Goal: Task Accomplishment & Management: Manage account settings

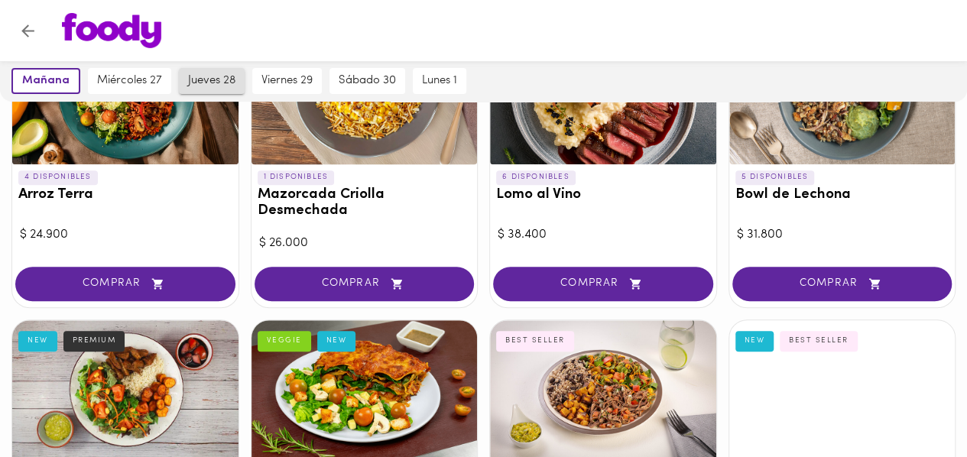
scroll to position [202, 0]
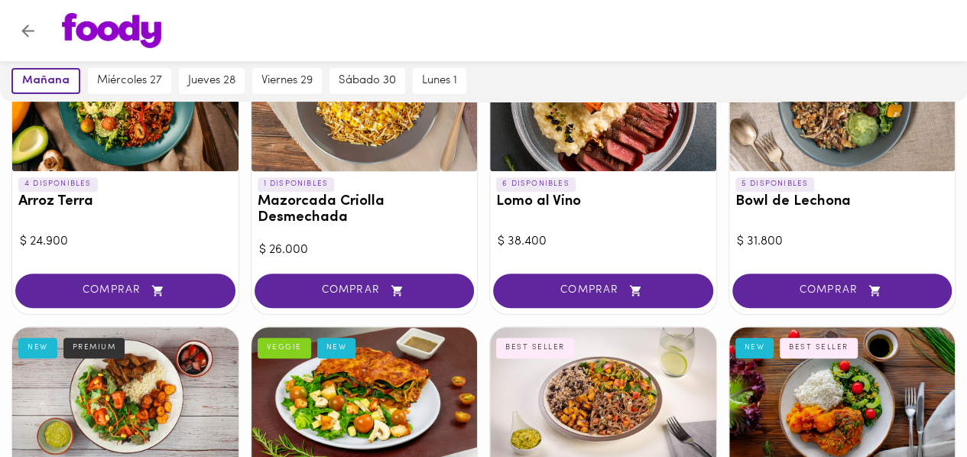
click at [462, 28] on div at bounding box center [498, 30] width 902 height 35
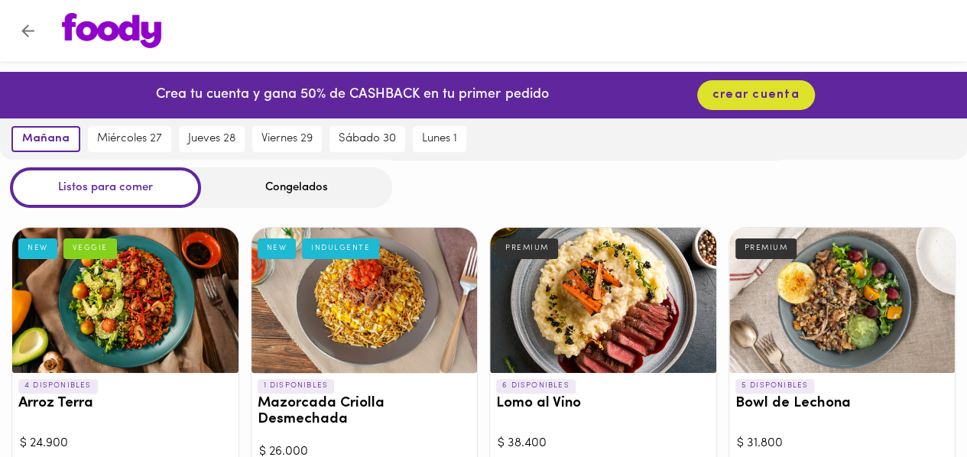
click at [254, 182] on div "Congelados" at bounding box center [296, 187] width 191 height 41
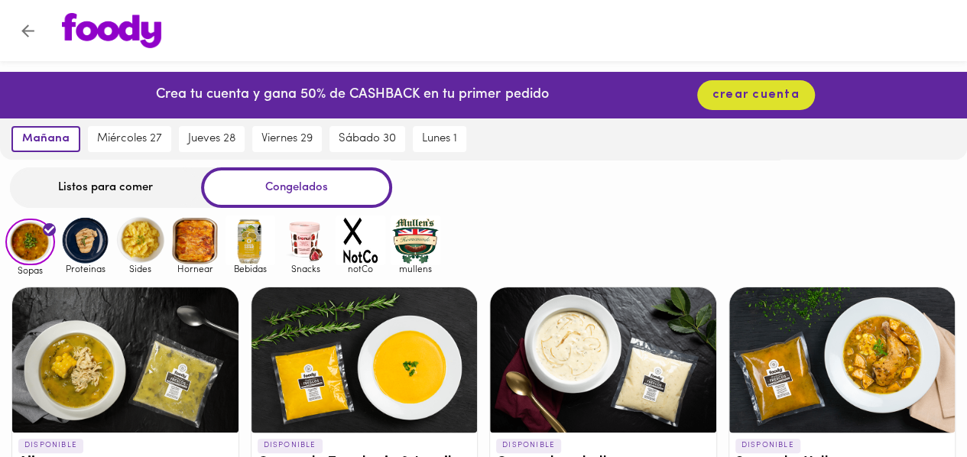
click at [111, 190] on div "Listos para comer" at bounding box center [105, 187] width 191 height 41
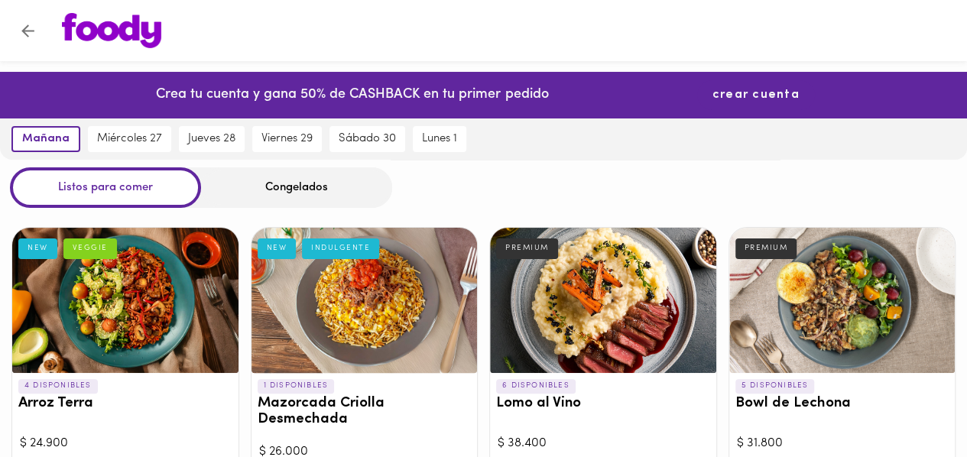
click at [749, 88] on span "crear cuenta" at bounding box center [755, 95] width 87 height 15
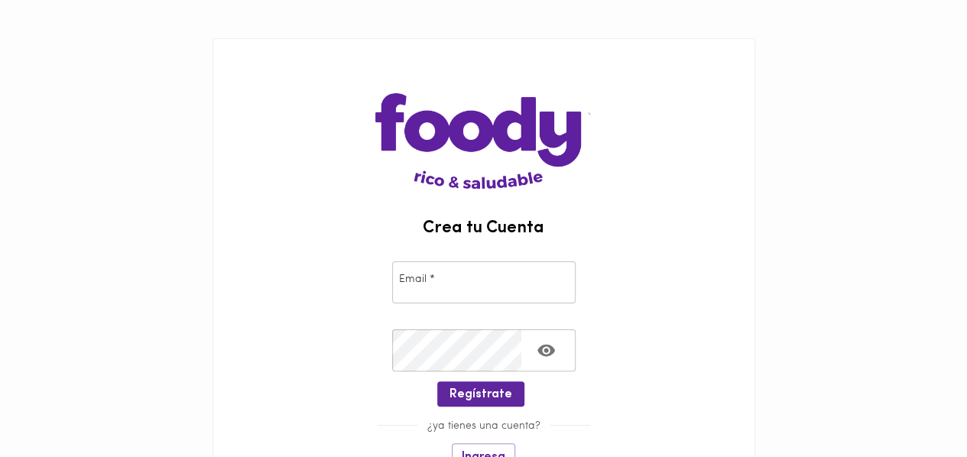
click at [457, 287] on input "email" at bounding box center [483, 282] width 183 height 42
type input "[PERSON_NAME][EMAIL_ADDRESS][PERSON_NAME][DOMAIN_NAME]"
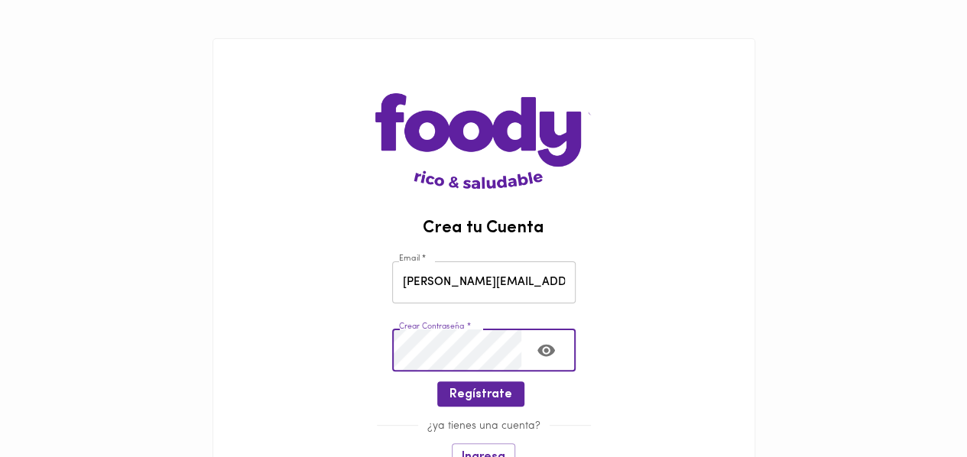
click at [547, 356] on icon "Toggle password visibility" at bounding box center [545, 350] width 19 height 19
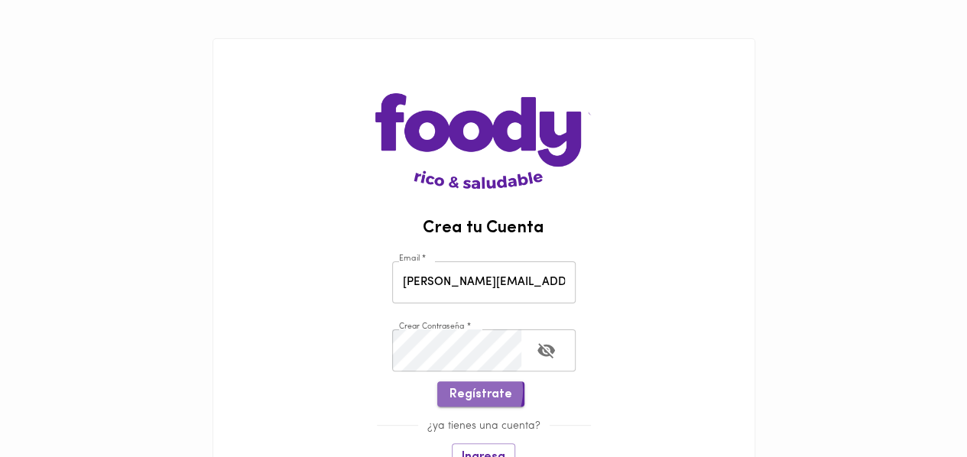
click at [463, 391] on span "Regístrate" at bounding box center [480, 394] width 63 height 15
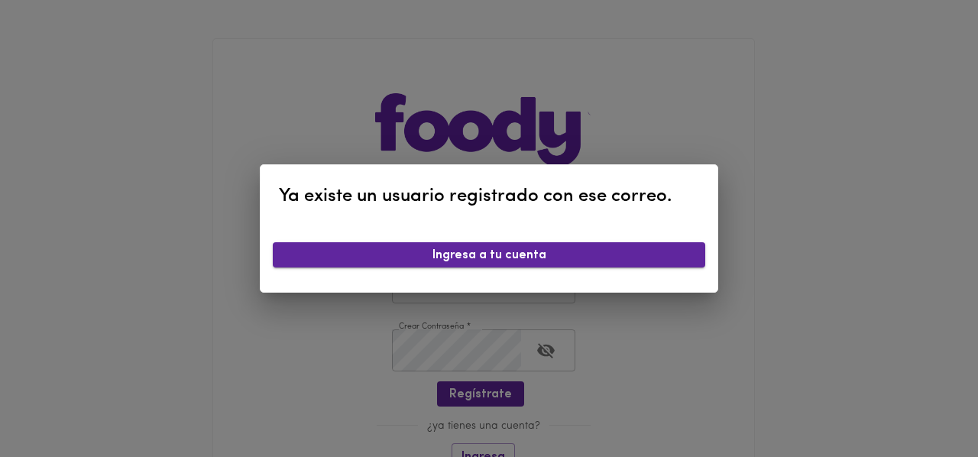
click at [501, 260] on span "Ingresa a tu cuenta" at bounding box center [489, 255] width 408 height 15
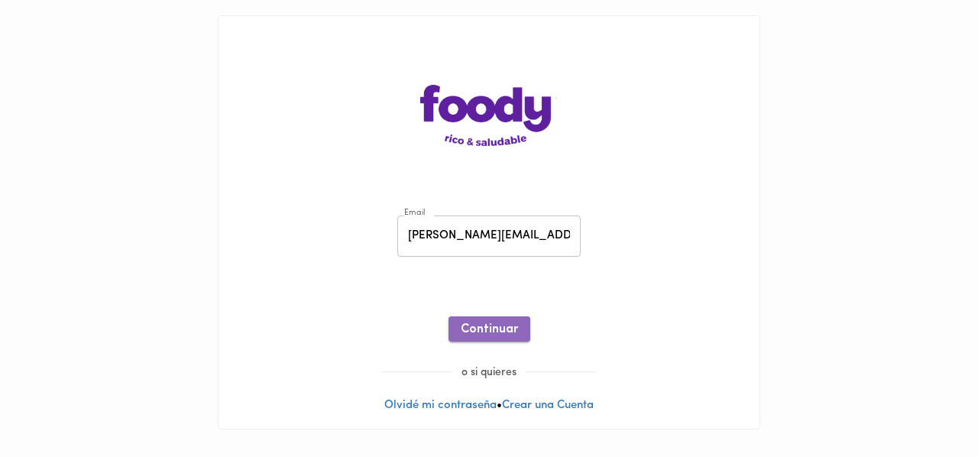
click at [510, 333] on span "Continuar" at bounding box center [489, 330] width 57 height 15
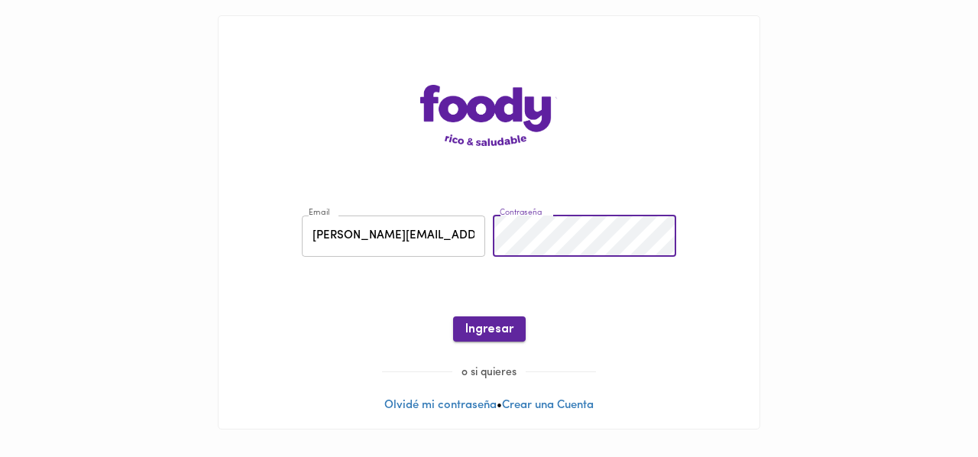
click at [500, 323] on span "Ingresar" at bounding box center [489, 330] width 48 height 15
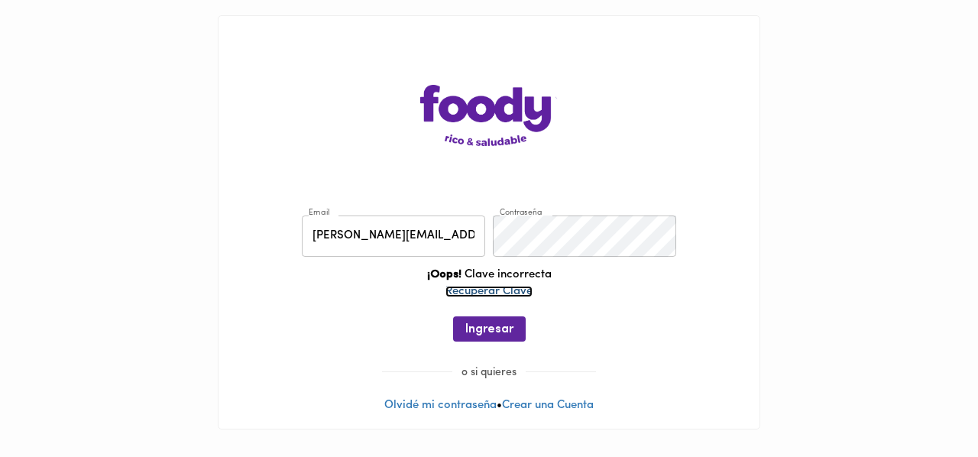
click at [507, 296] on link "Recuperar Clave" at bounding box center [489, 291] width 87 height 11
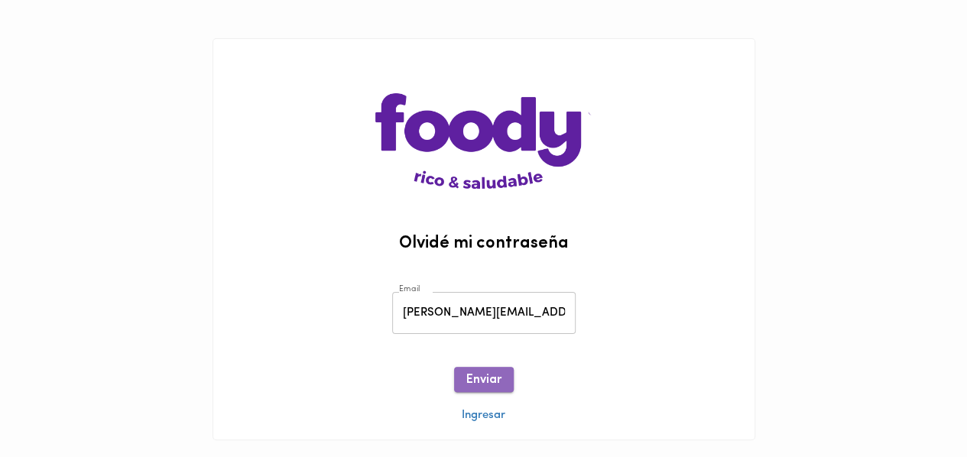
click at [488, 380] on span "Enviar" at bounding box center [483, 380] width 35 height 15
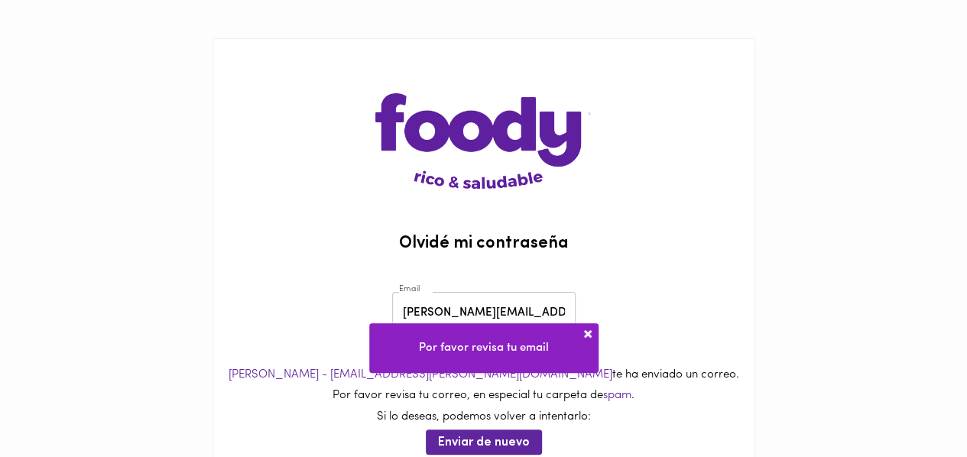
click at [592, 332] on span at bounding box center [587, 333] width 15 height 15
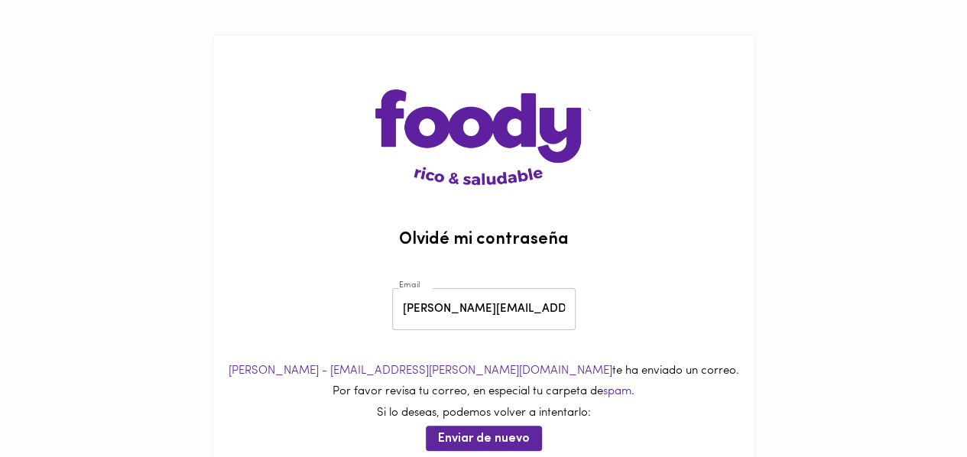
scroll to position [83, 0]
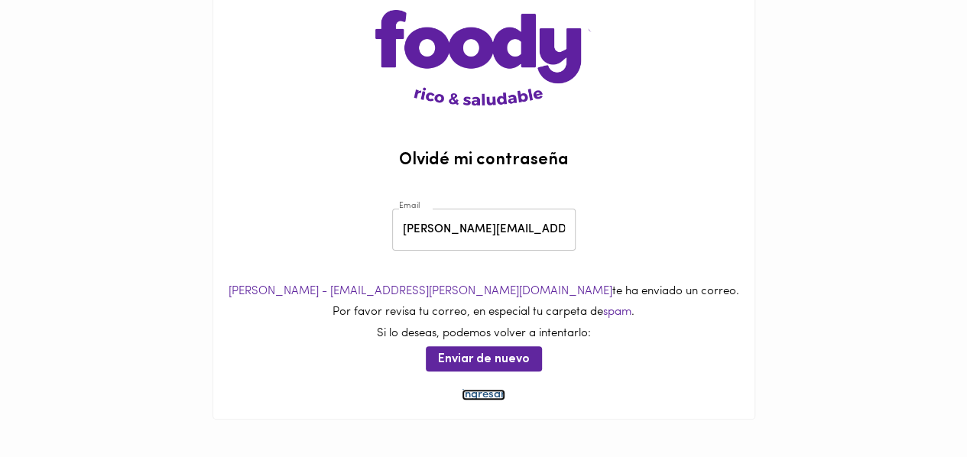
click at [479, 394] on link "Ingresar" at bounding box center [484, 394] width 44 height 11
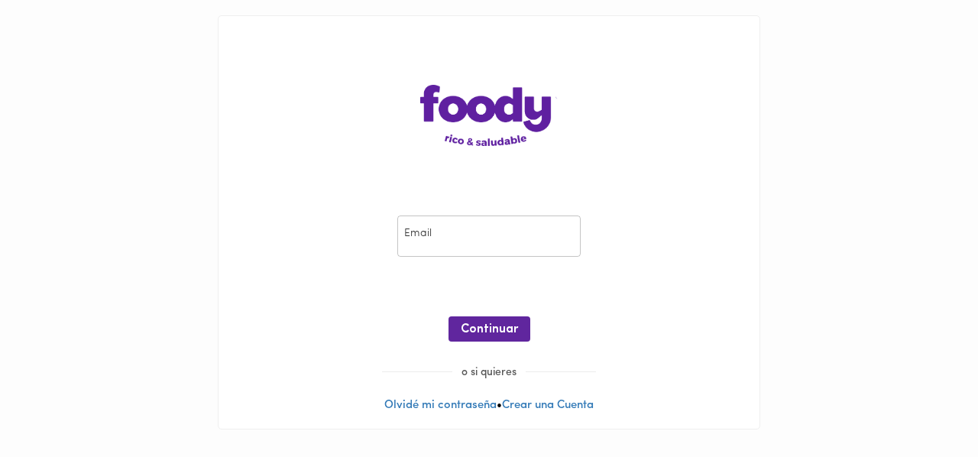
click at [445, 238] on input "email" at bounding box center [488, 237] width 183 height 42
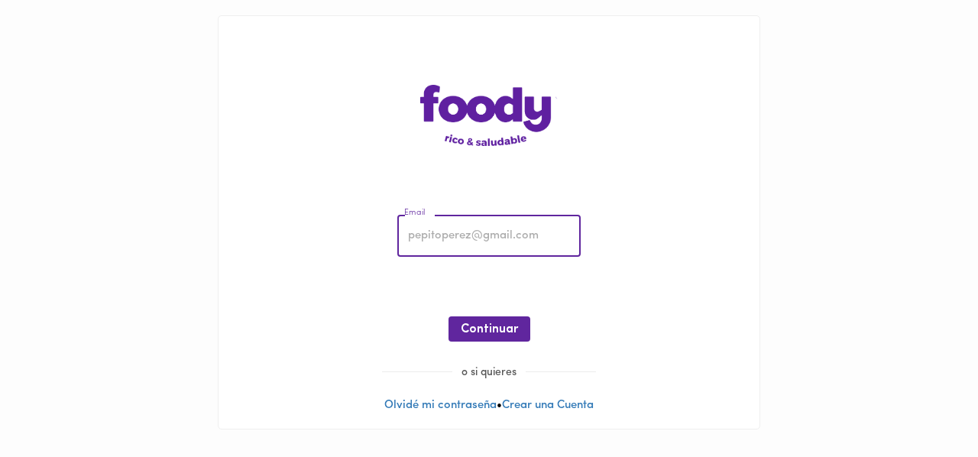
type input "[PERSON_NAME][EMAIL_ADDRESS][PERSON_NAME][DOMAIN_NAME]"
click at [483, 323] on span "Continuar" at bounding box center [489, 330] width 57 height 15
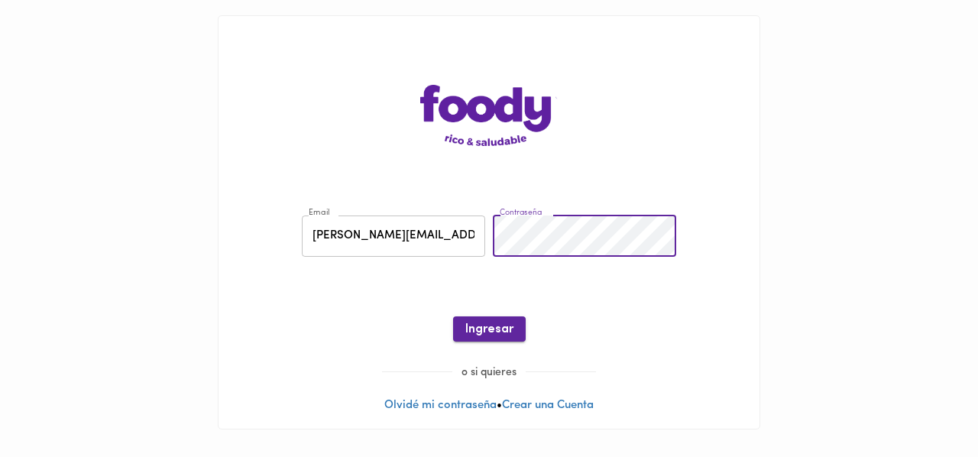
click at [498, 329] on span "Ingresar" at bounding box center [489, 330] width 48 height 15
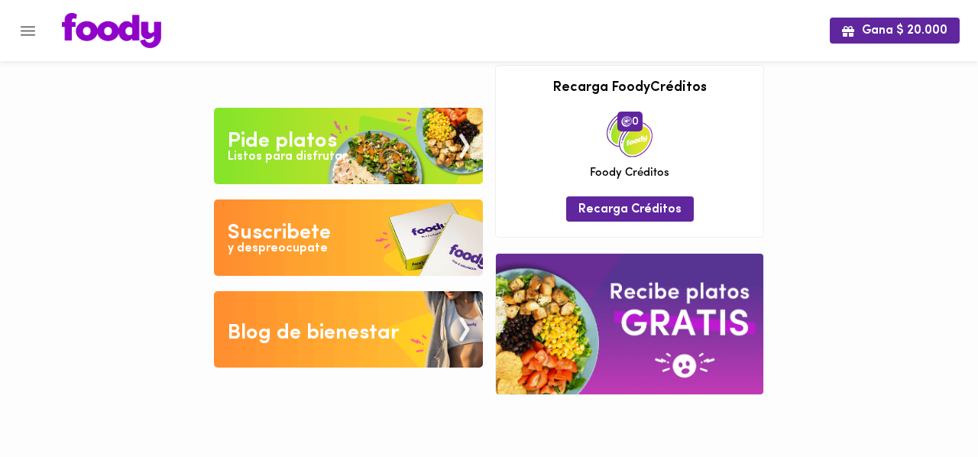
click at [359, 62] on div "Tu pago contraentrega por $- está pendiente , programa un plato para comenzar. …" at bounding box center [489, 230] width 562 height 342
click at [284, 235] on div "Suscribete" at bounding box center [279, 233] width 103 height 31
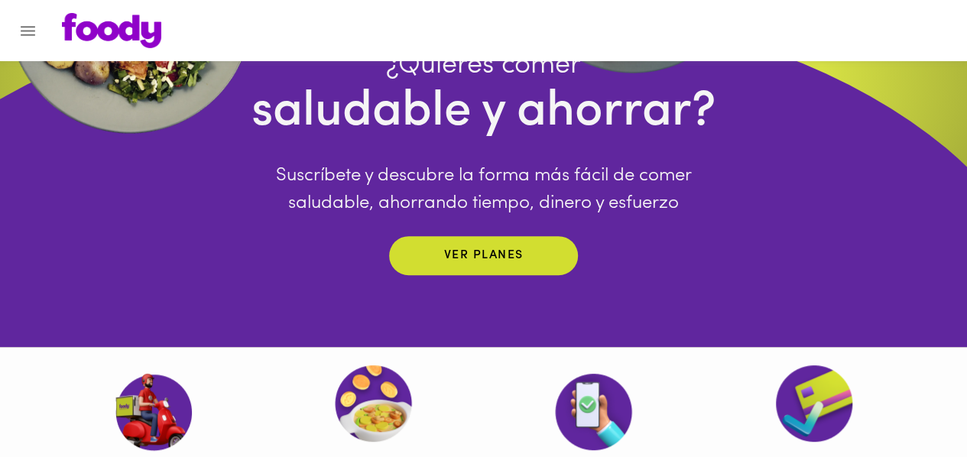
scroll to position [207, 0]
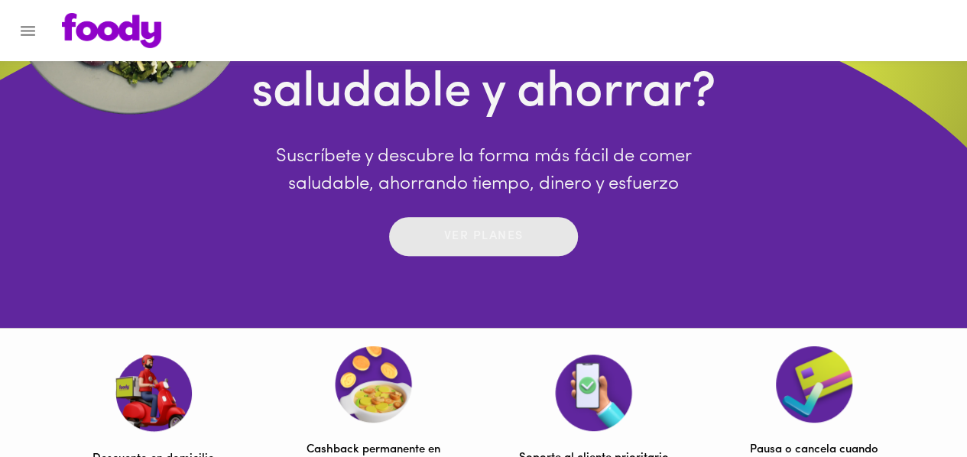
click at [506, 235] on p "Ver planes" at bounding box center [483, 237] width 79 height 18
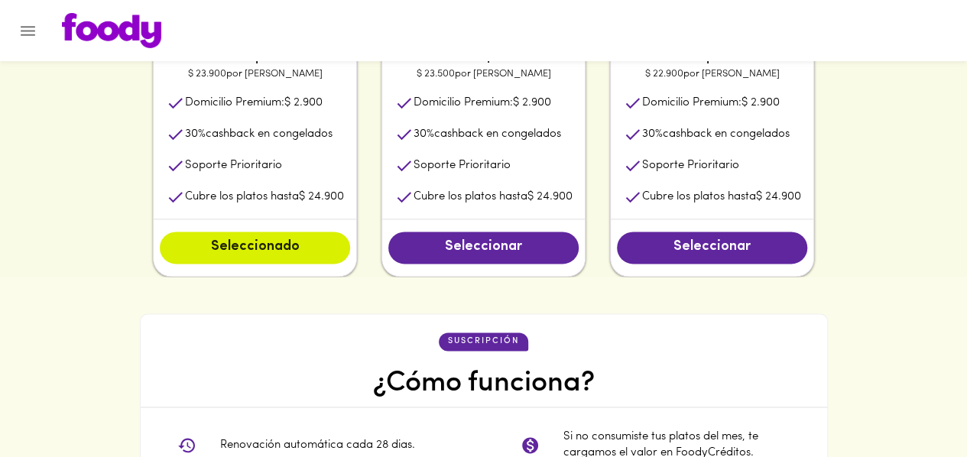
scroll to position [905, 0]
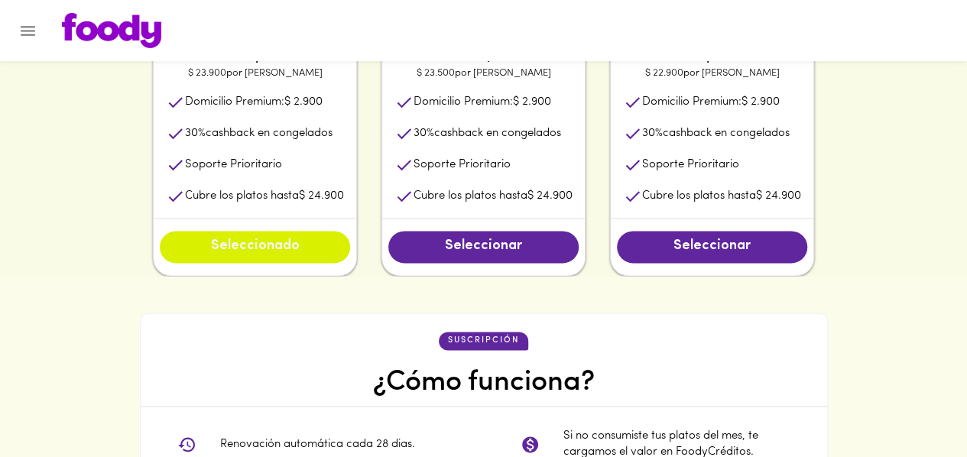
click at [273, 248] on span "Seleccionado" at bounding box center [255, 246] width 160 height 17
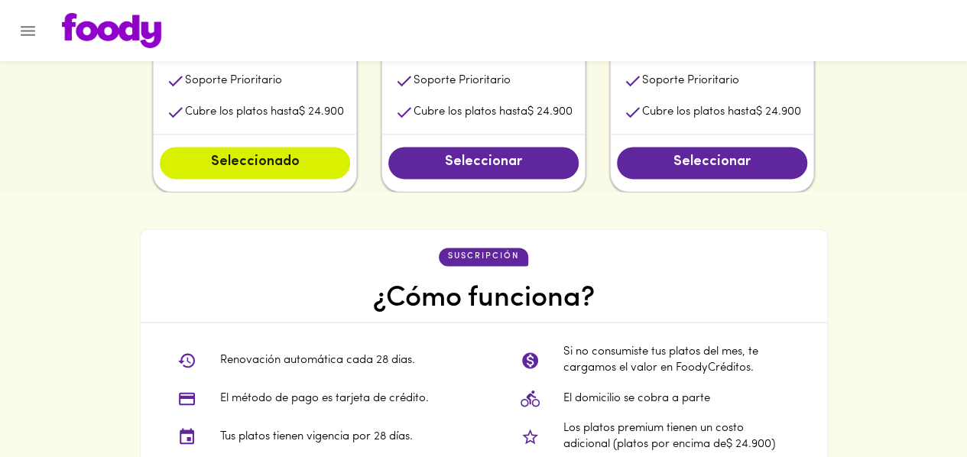
scroll to position [846, 0]
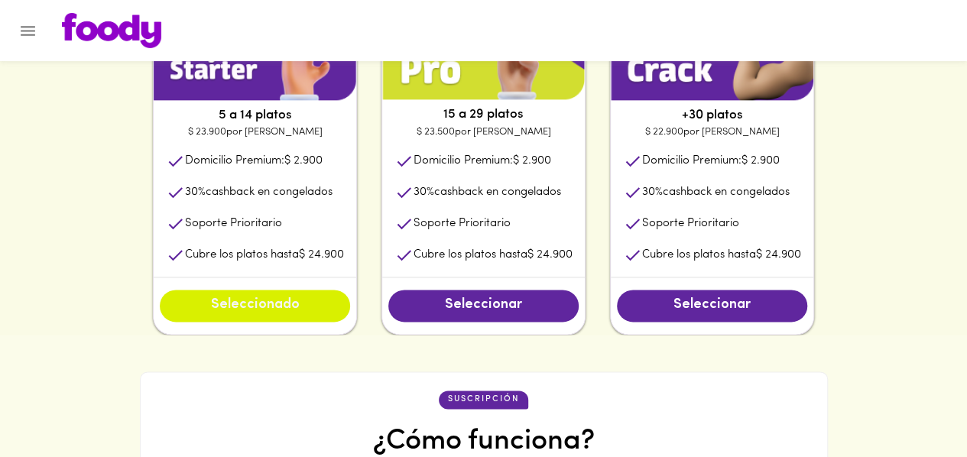
click at [274, 303] on span "Seleccionado" at bounding box center [255, 305] width 160 height 17
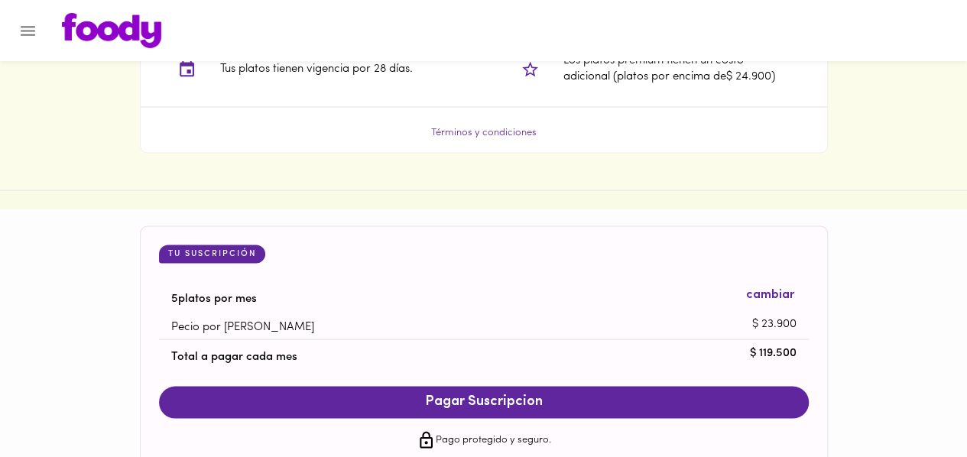
scroll to position [1373, 0]
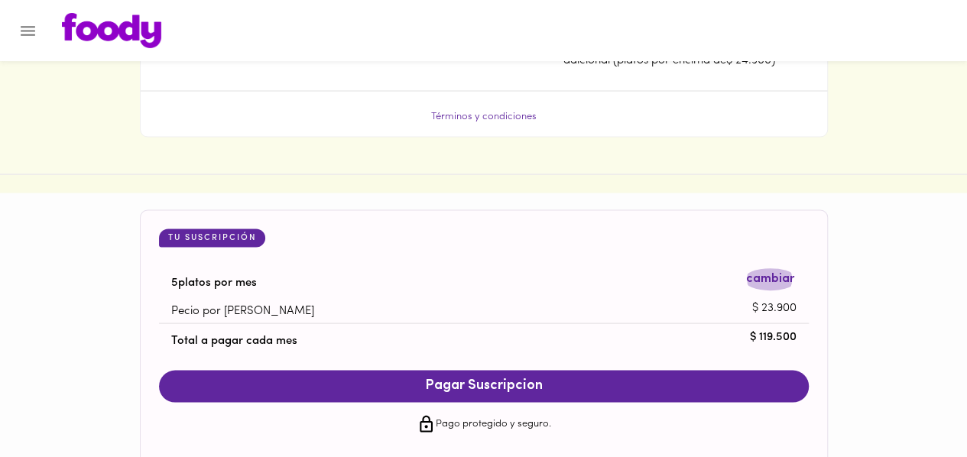
click at [783, 277] on span "cambiar" at bounding box center [770, 280] width 48 height 18
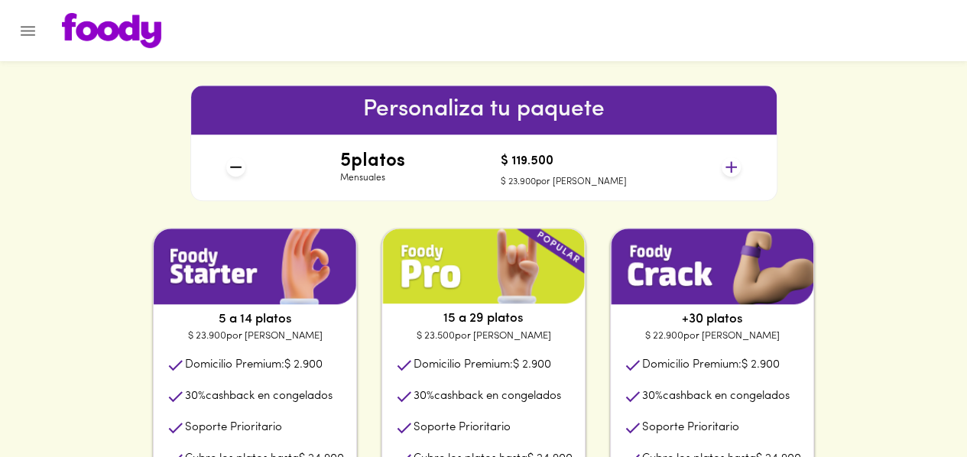
scroll to position [642, 0]
click at [728, 169] on icon at bounding box center [730, 166] width 19 height 19
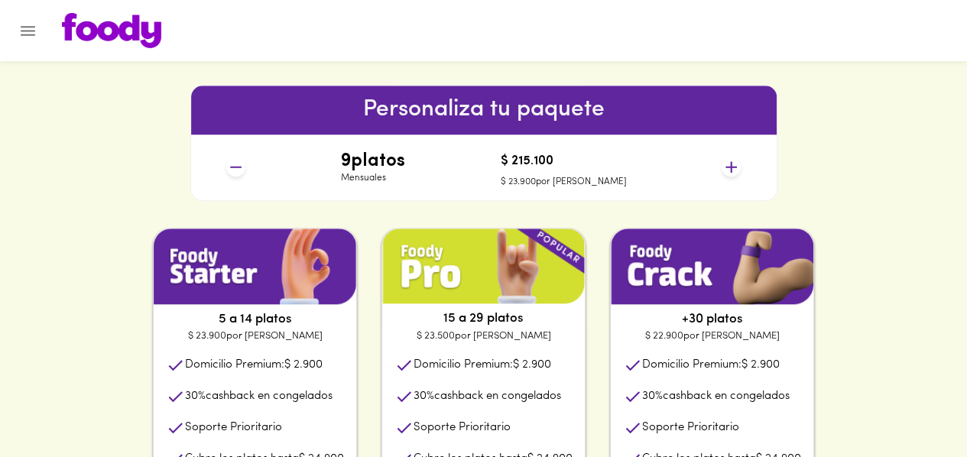
click at [728, 169] on icon at bounding box center [730, 166] width 19 height 19
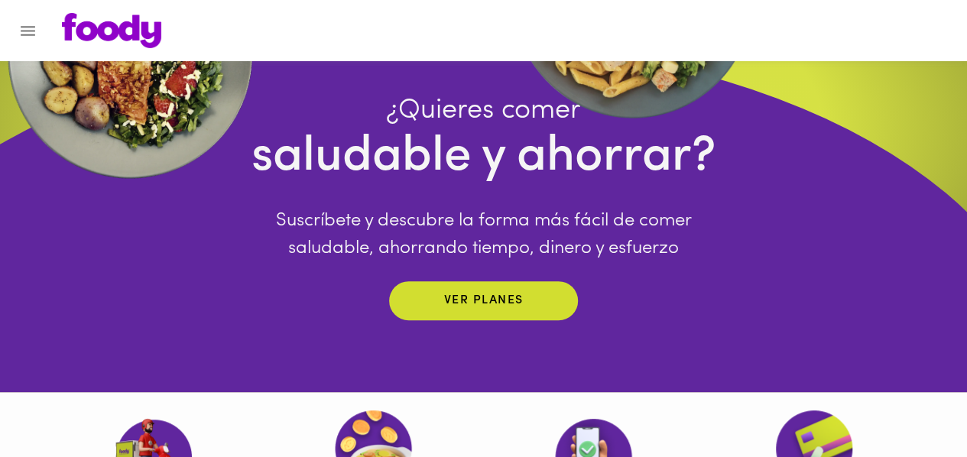
scroll to position [0, 0]
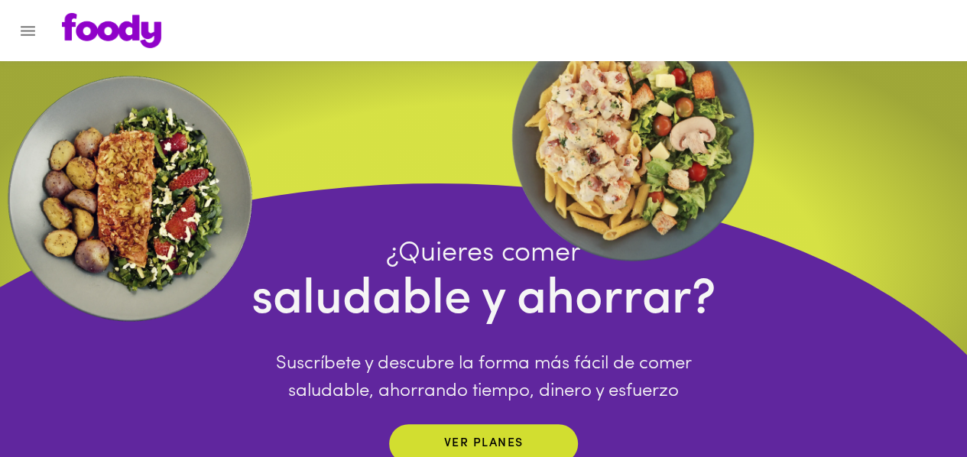
click at [29, 24] on icon "Menu" at bounding box center [27, 30] width 19 height 19
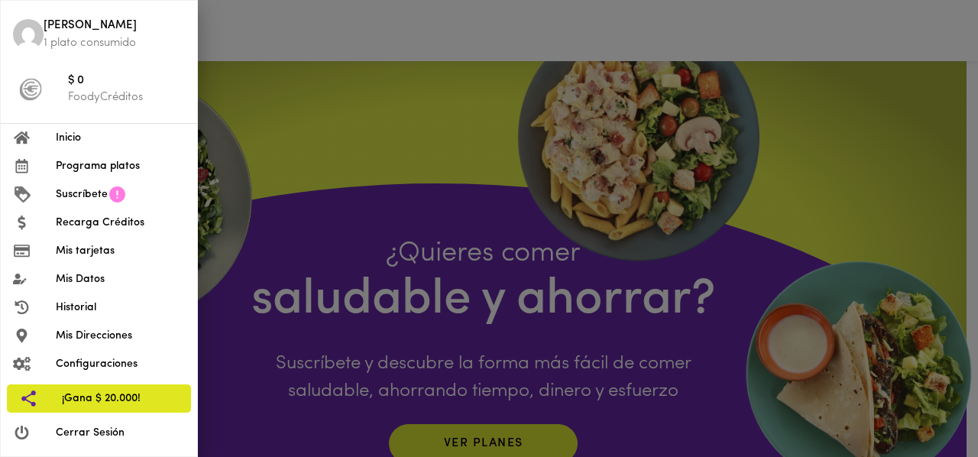
click at [321, 123] on div at bounding box center [489, 228] width 978 height 457
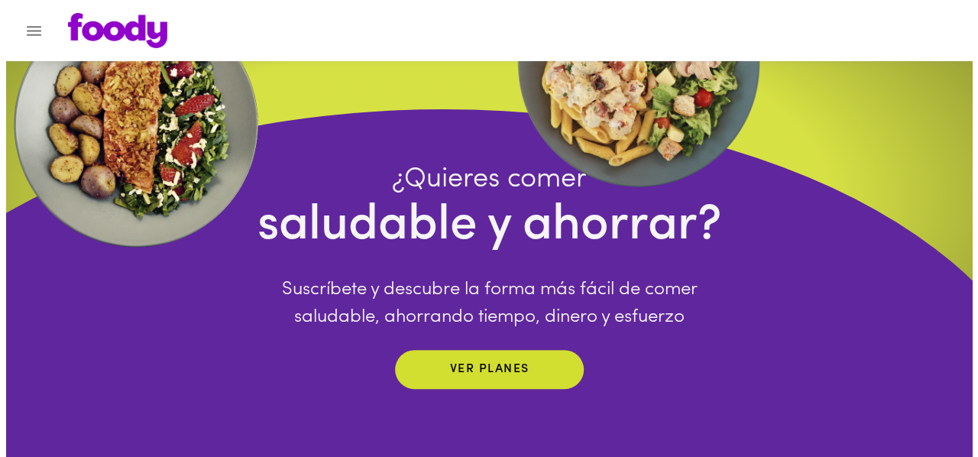
scroll to position [71, 0]
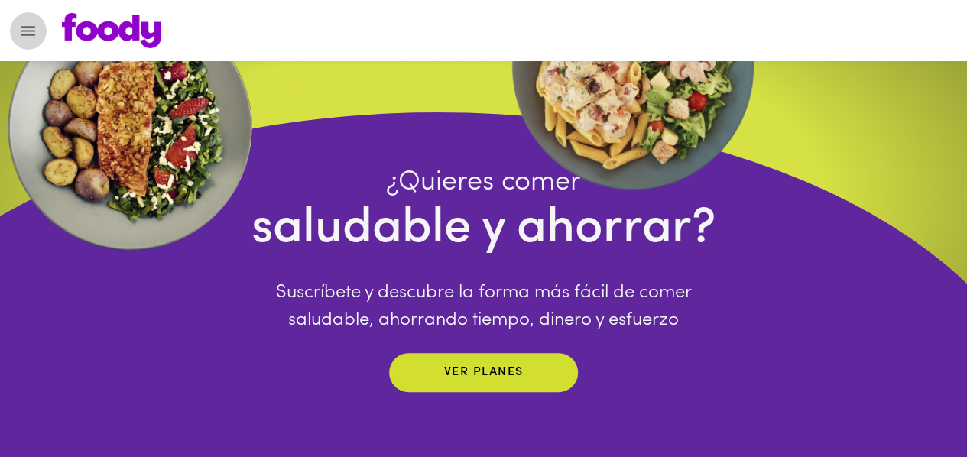
click at [29, 29] on icon "Menu" at bounding box center [27, 30] width 19 height 19
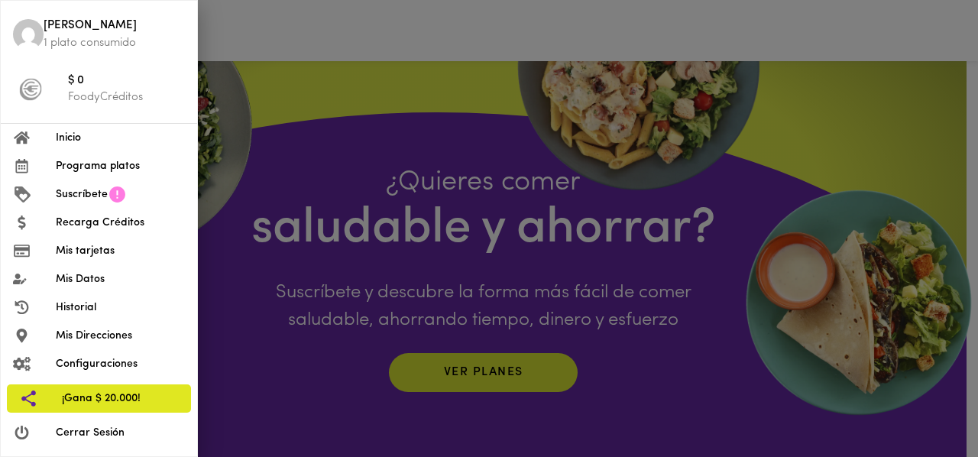
click at [83, 274] on span "Mis Datos" at bounding box center [120, 279] width 129 height 16
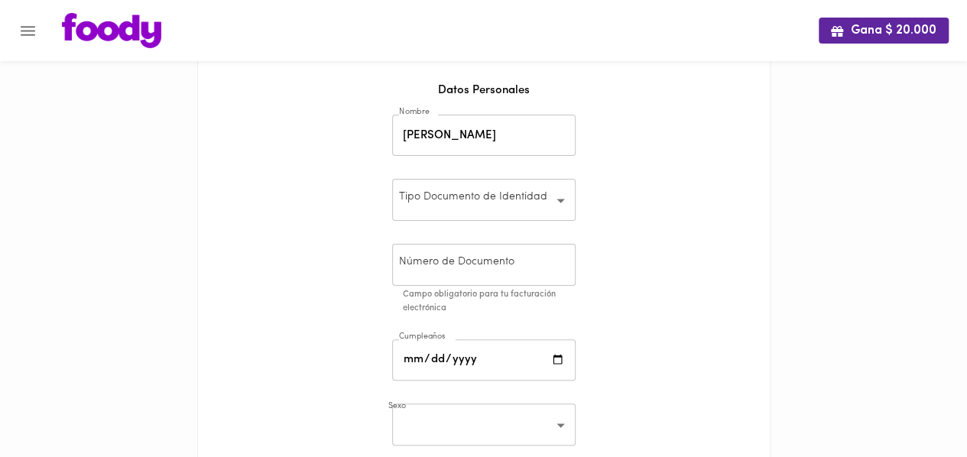
scroll to position [73, 0]
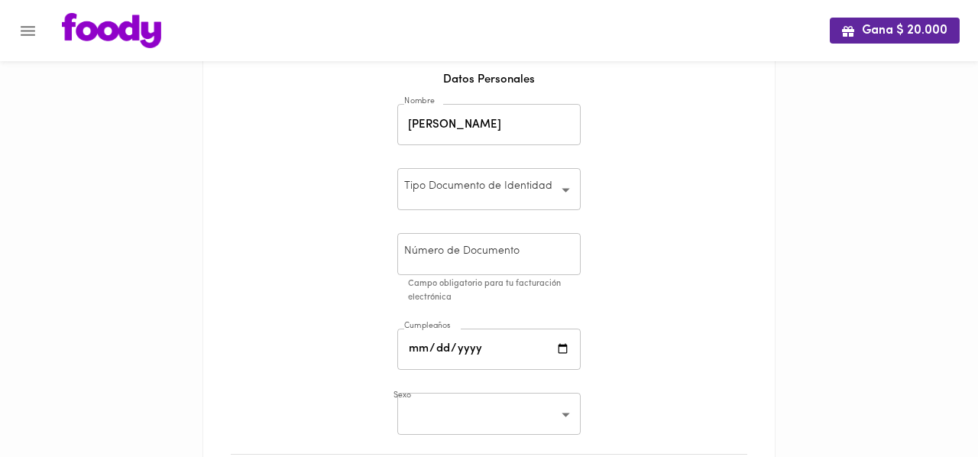
click at [565, 189] on body "0cAFcWeA47bDIluQ7r4l-NaU4DcmkK9sj3kTZ5hf1MJEsjJ7DDVPhtYhFWbPx_VMF1gjmSVARjexpv8…" at bounding box center [489, 334] width 978 height 815
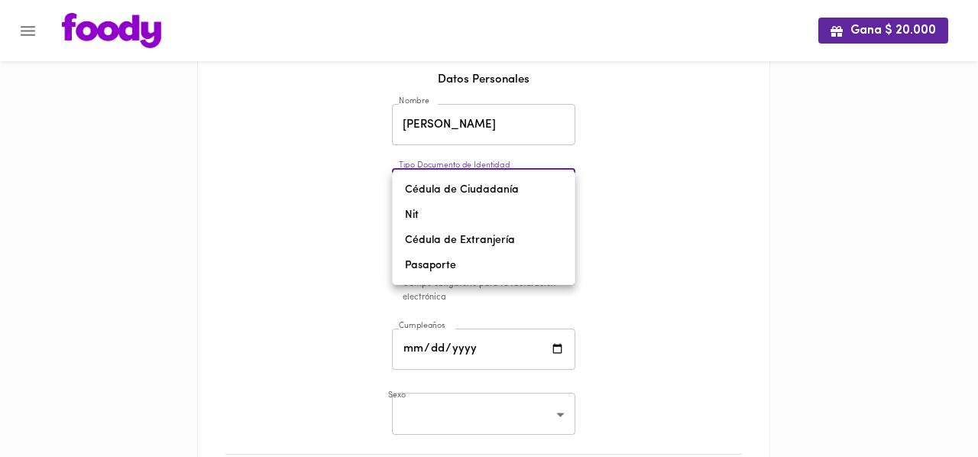
click at [517, 188] on li "Cédula de Ciudadanía" at bounding box center [484, 189] width 182 height 25
type input "CC"
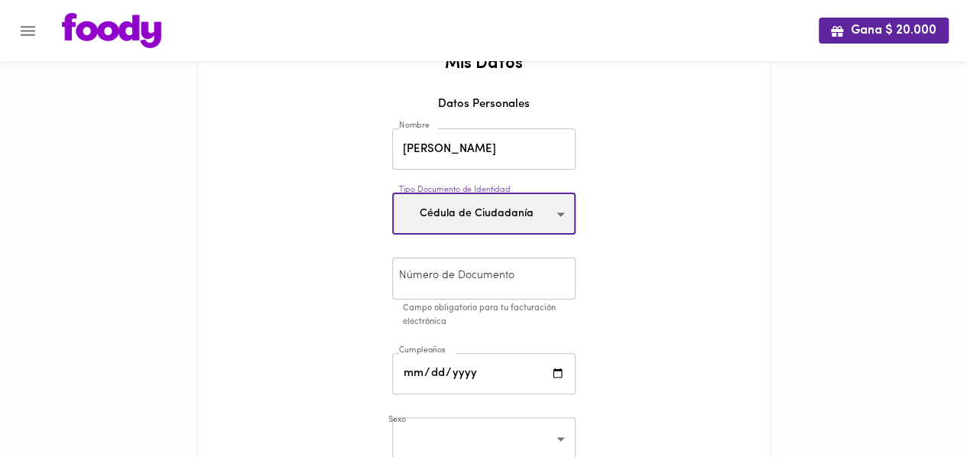
scroll to position [49, 0]
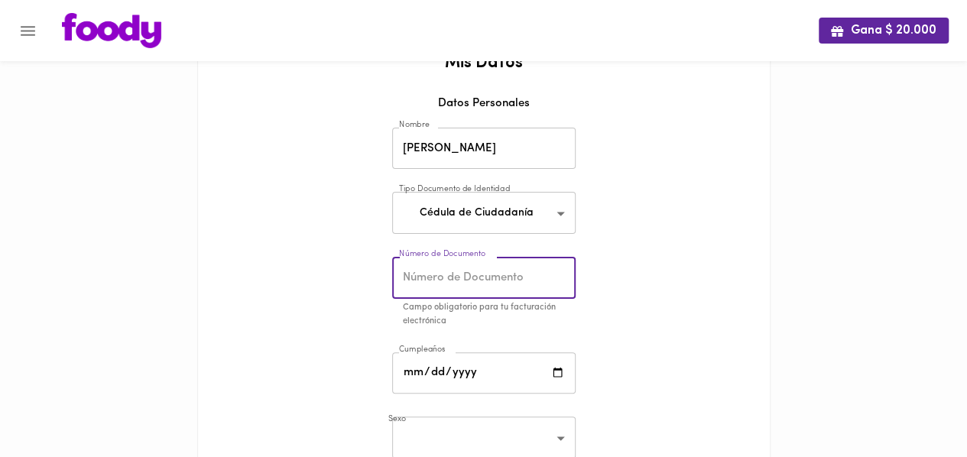
click at [550, 270] on input "text" at bounding box center [483, 278] width 183 height 42
type input "91249341"
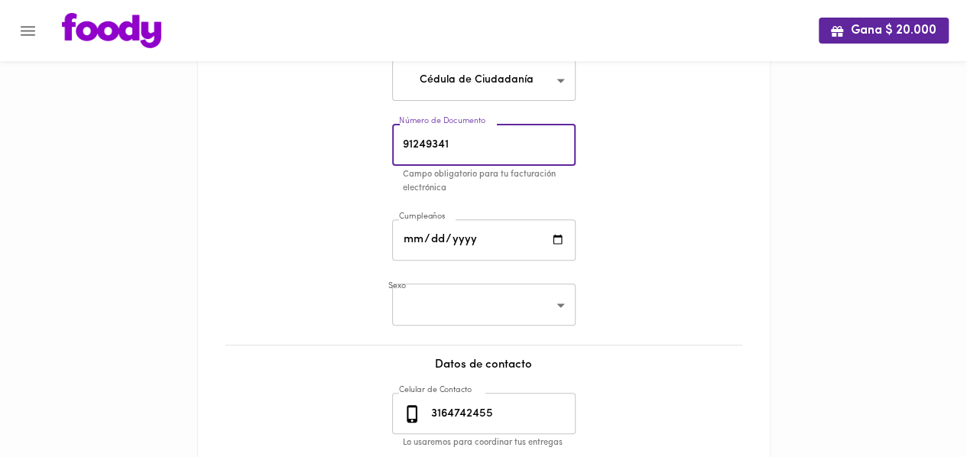
scroll to position [183, 0]
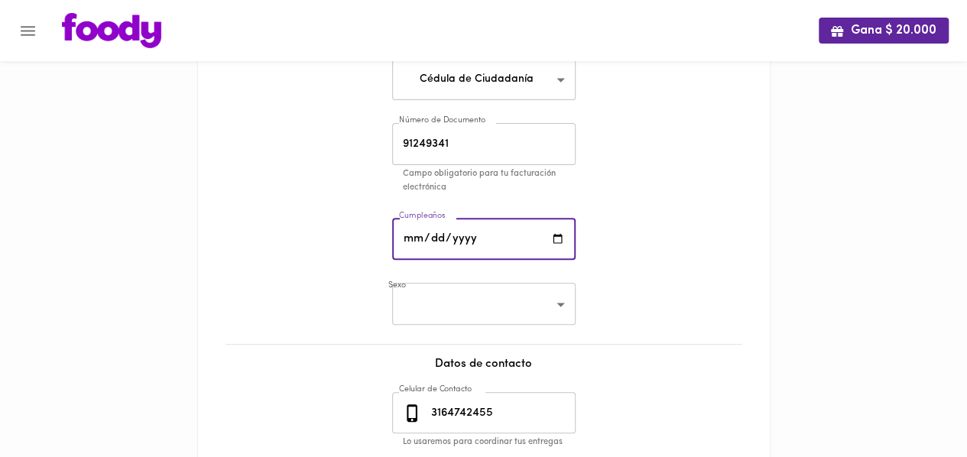
click at [555, 236] on input "date" at bounding box center [483, 240] width 183 height 42
click at [419, 239] on input "date" at bounding box center [483, 240] width 183 height 42
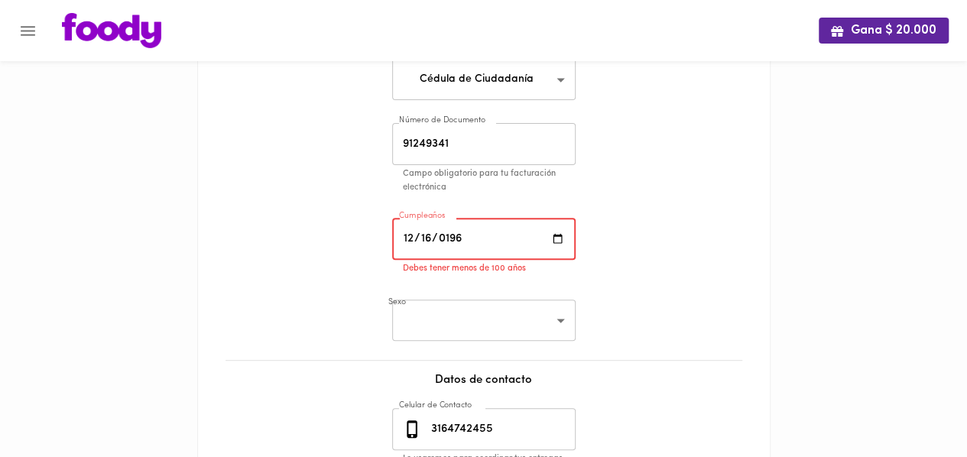
type input "[DATE]"
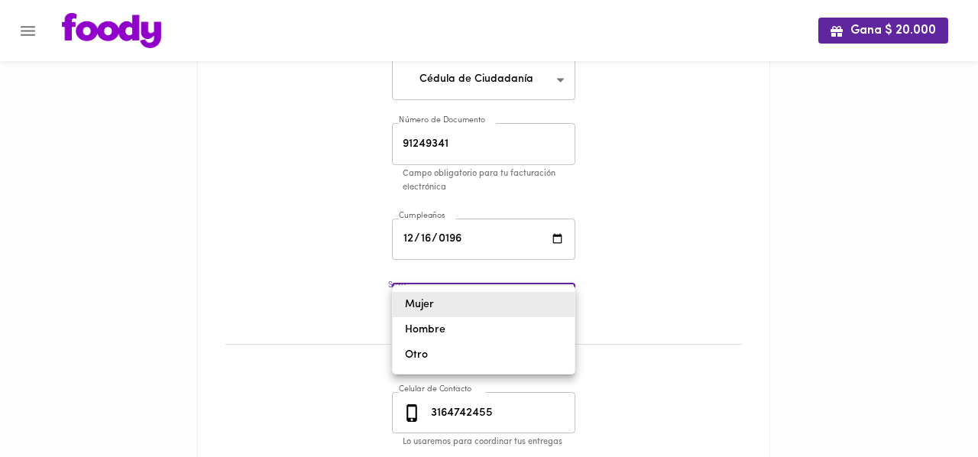
click at [563, 303] on body "0cAFcWeA47bDIluQ7r4l-NaU4DcmkK9sj3kTZ5hf1MJEsjJ7DDVPhtYhFWbPx_VMF1gjmSVARjexpv8…" at bounding box center [489, 224] width 978 height 815
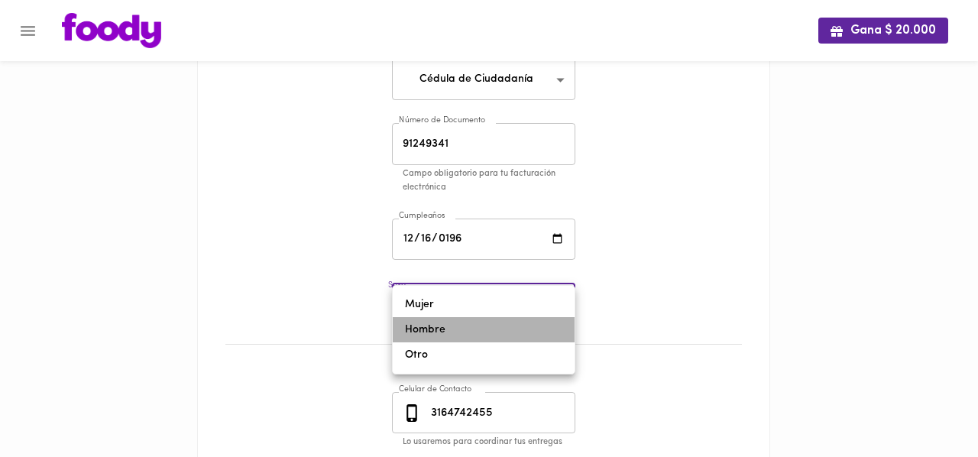
click at [478, 327] on li "Hombre" at bounding box center [484, 329] width 182 height 25
type input "[DEMOGRAPHIC_DATA]"
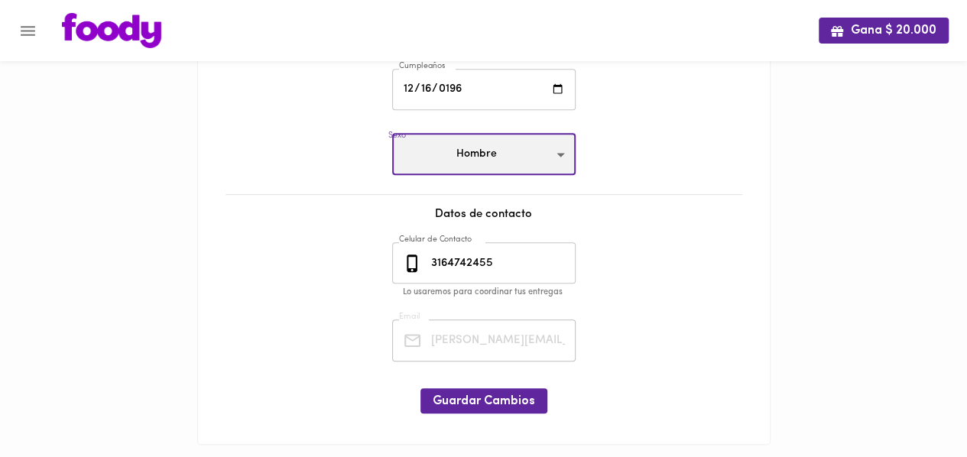
scroll to position [358, 0]
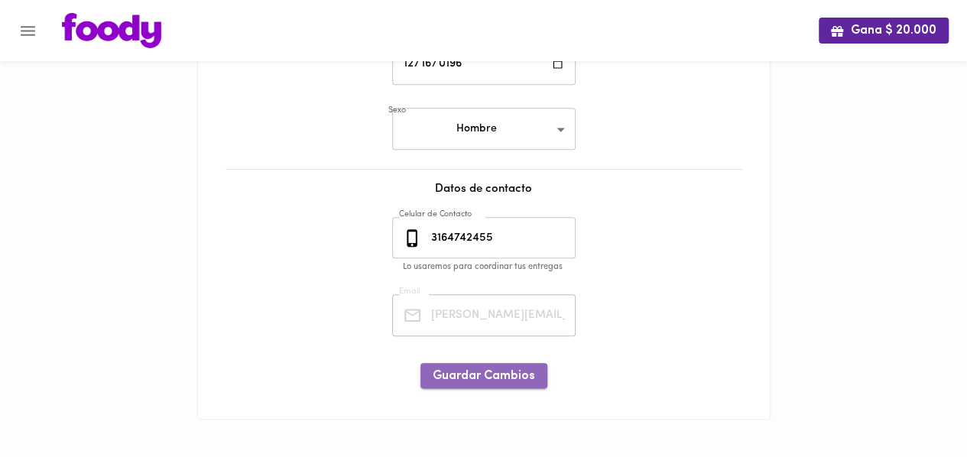
click at [499, 377] on span "Guardar Cambios" at bounding box center [484, 376] width 102 height 15
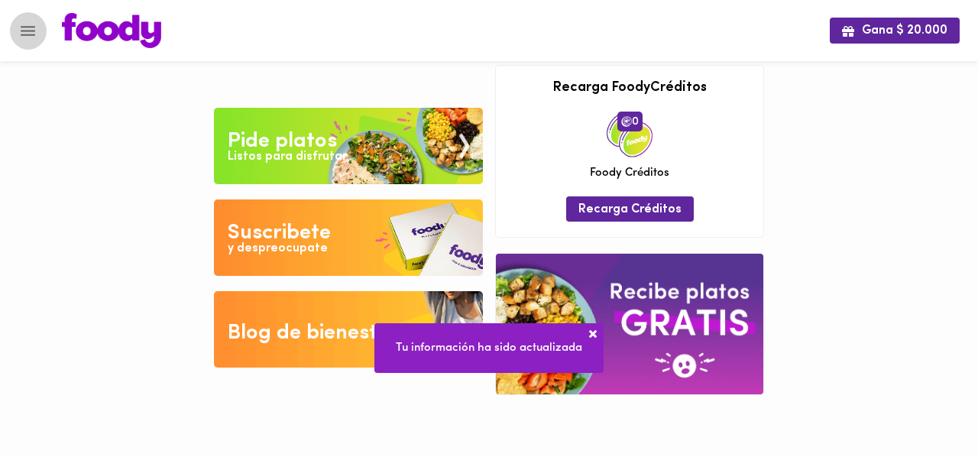
click at [23, 28] on icon "Menu" at bounding box center [27, 30] width 19 height 19
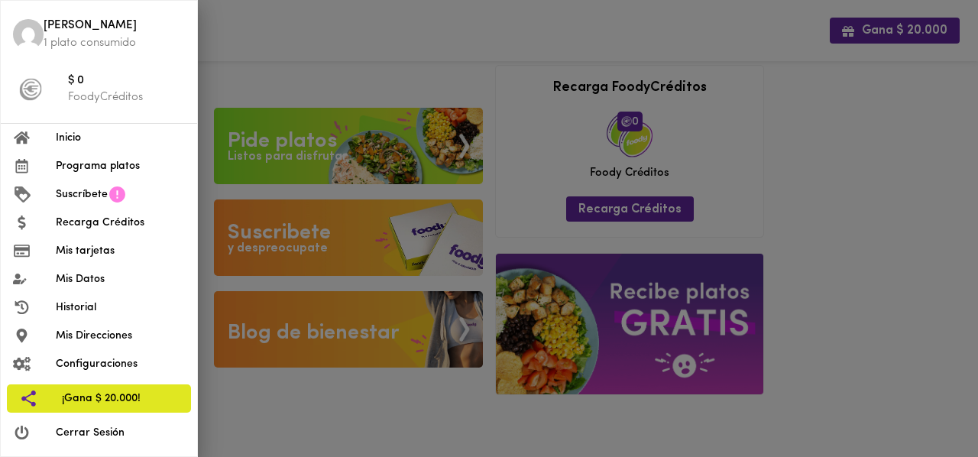
click at [112, 196] on icon at bounding box center [117, 194] width 16 height 16
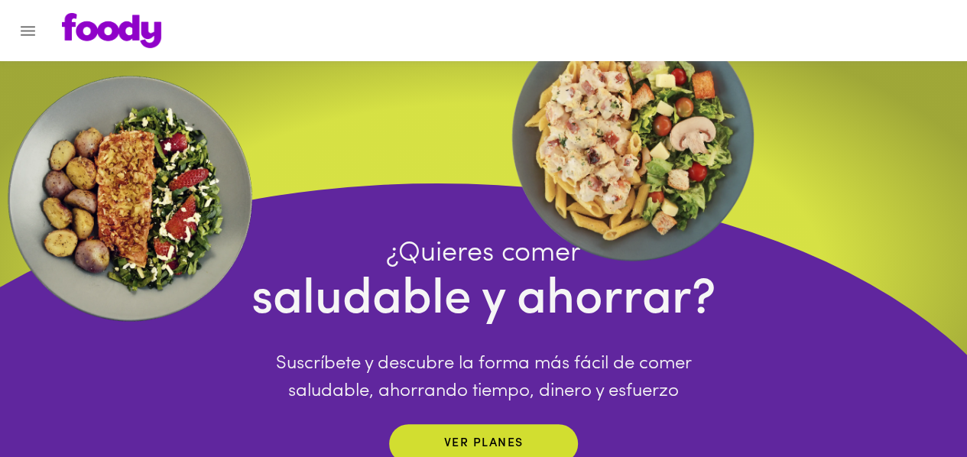
click at [31, 26] on icon "Menu" at bounding box center [28, 31] width 15 height 10
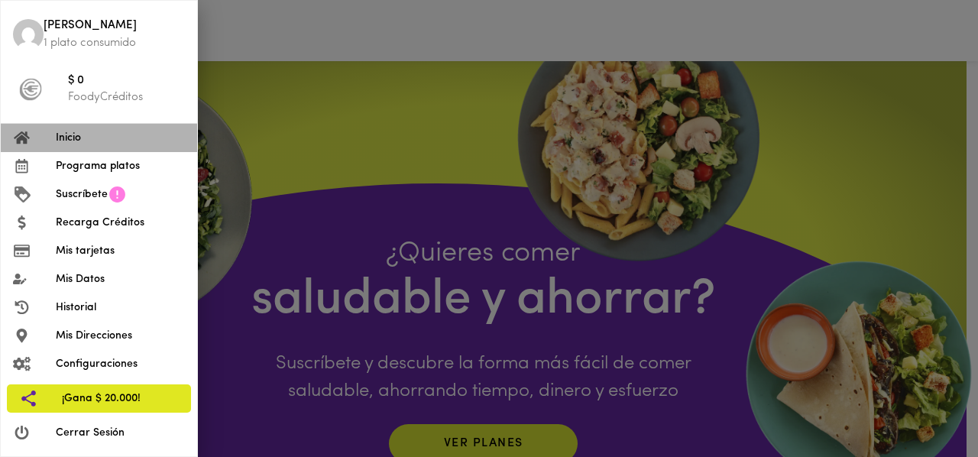
click at [74, 135] on span "Inicio" at bounding box center [120, 138] width 129 height 16
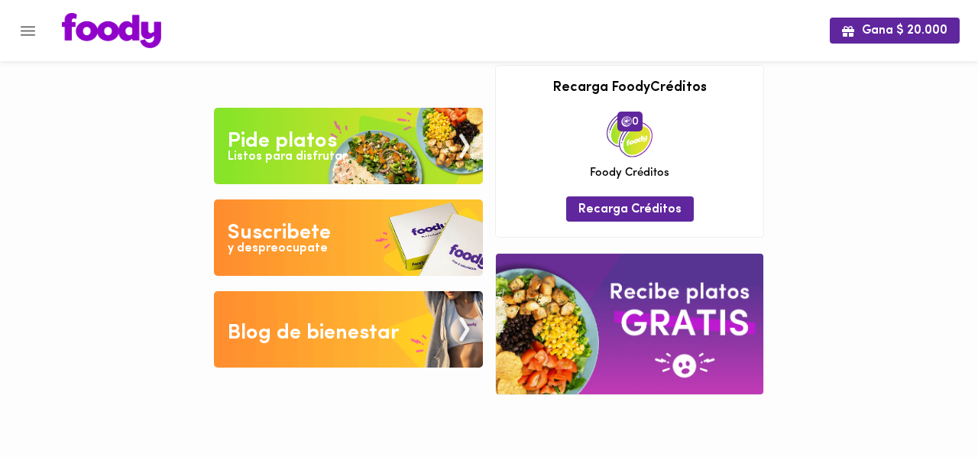
click at [125, 88] on div "Gana $ 20.000 Tu pago contraentrega por $- está pendiente , programa un plato p…" at bounding box center [489, 209] width 978 height 418
click at [353, 137] on img at bounding box center [348, 146] width 269 height 76
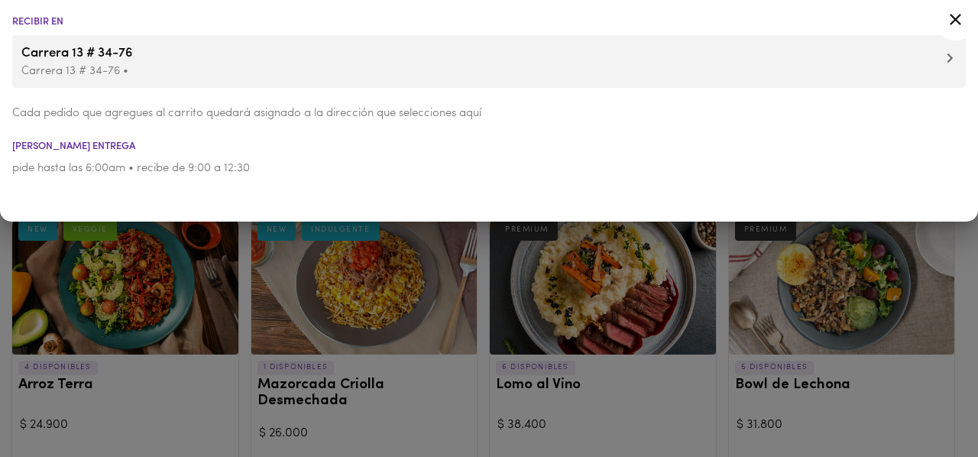
click at [647, 415] on div at bounding box center [489, 228] width 978 height 457
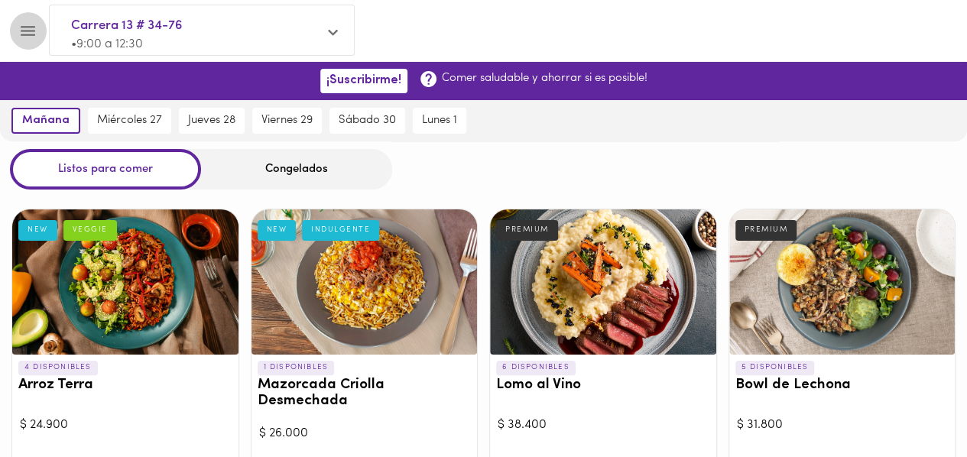
click at [24, 25] on icon "Menu" at bounding box center [27, 30] width 19 height 19
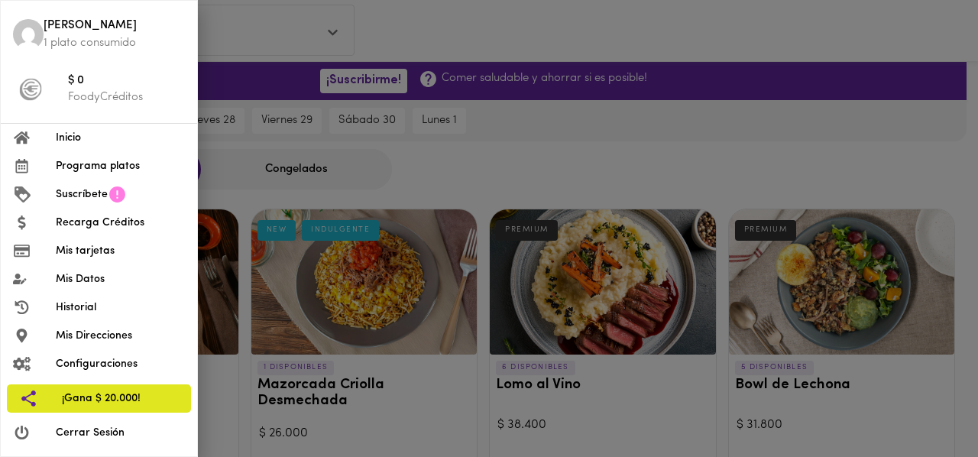
click at [594, 118] on div at bounding box center [489, 228] width 978 height 457
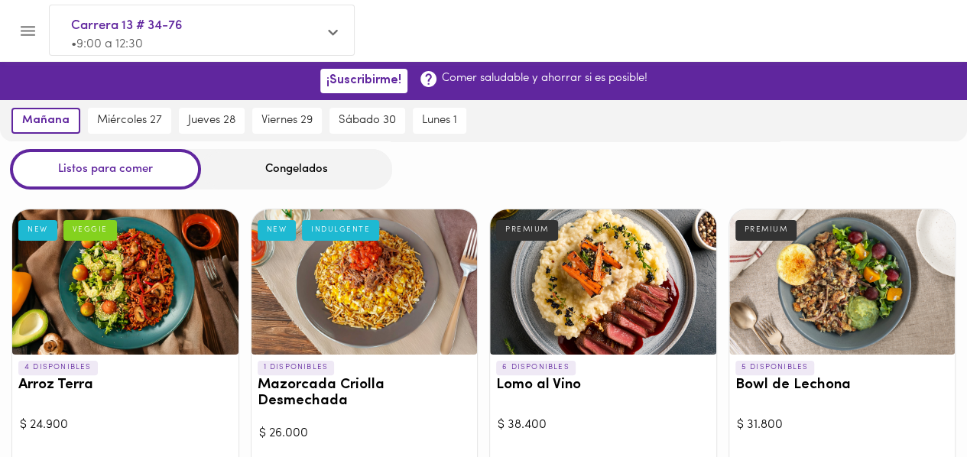
click at [28, 28] on icon "Menu" at bounding box center [27, 30] width 19 height 19
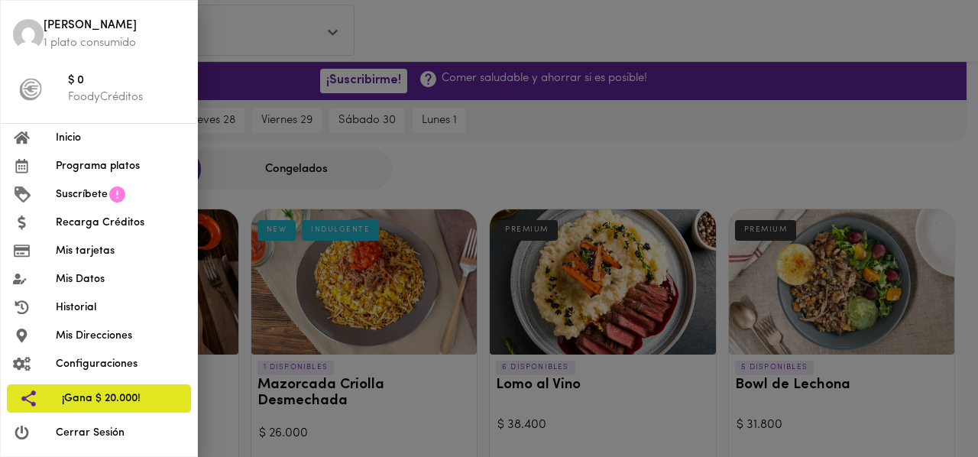
click at [53, 135] on div at bounding box center [34, 138] width 43 height 15
